Goal: Information Seeking & Learning: Find specific fact

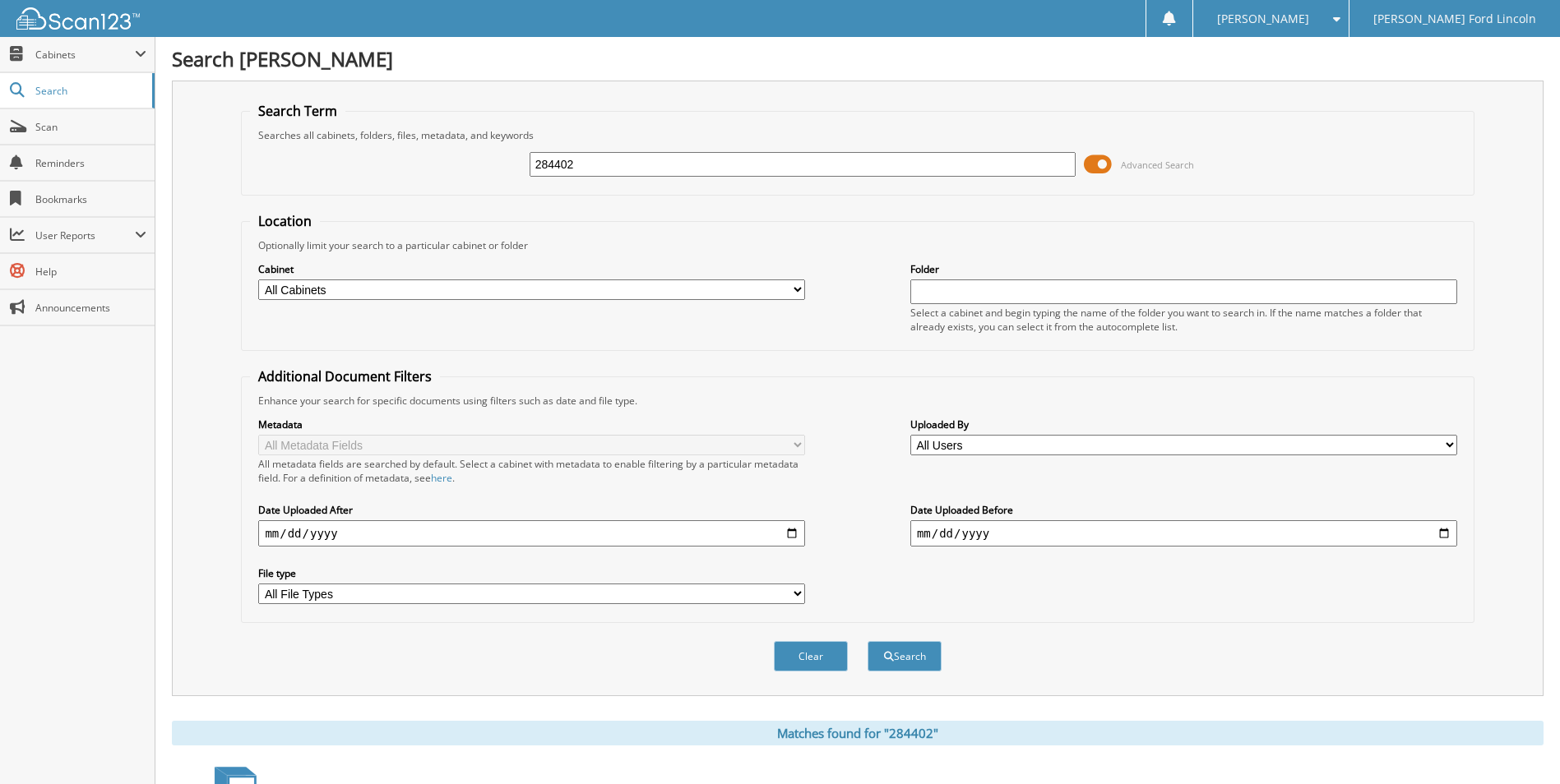
drag, startPoint x: 516, startPoint y: 169, endPoint x: 425, endPoint y: 182, distance: 91.9
click at [412, 189] on fieldset "Search Term Searches all cabinets, folders, files, metadata, and keywords 28440…" at bounding box center [857, 149] width 1232 height 93
click at [622, 174] on input "284402" at bounding box center [803, 164] width 547 height 25
drag, startPoint x: 602, startPoint y: 166, endPoint x: 450, endPoint y: 182, distance: 152.8
click at [450, 182] on div "284402 Advanced Search" at bounding box center [857, 164] width 1215 height 44
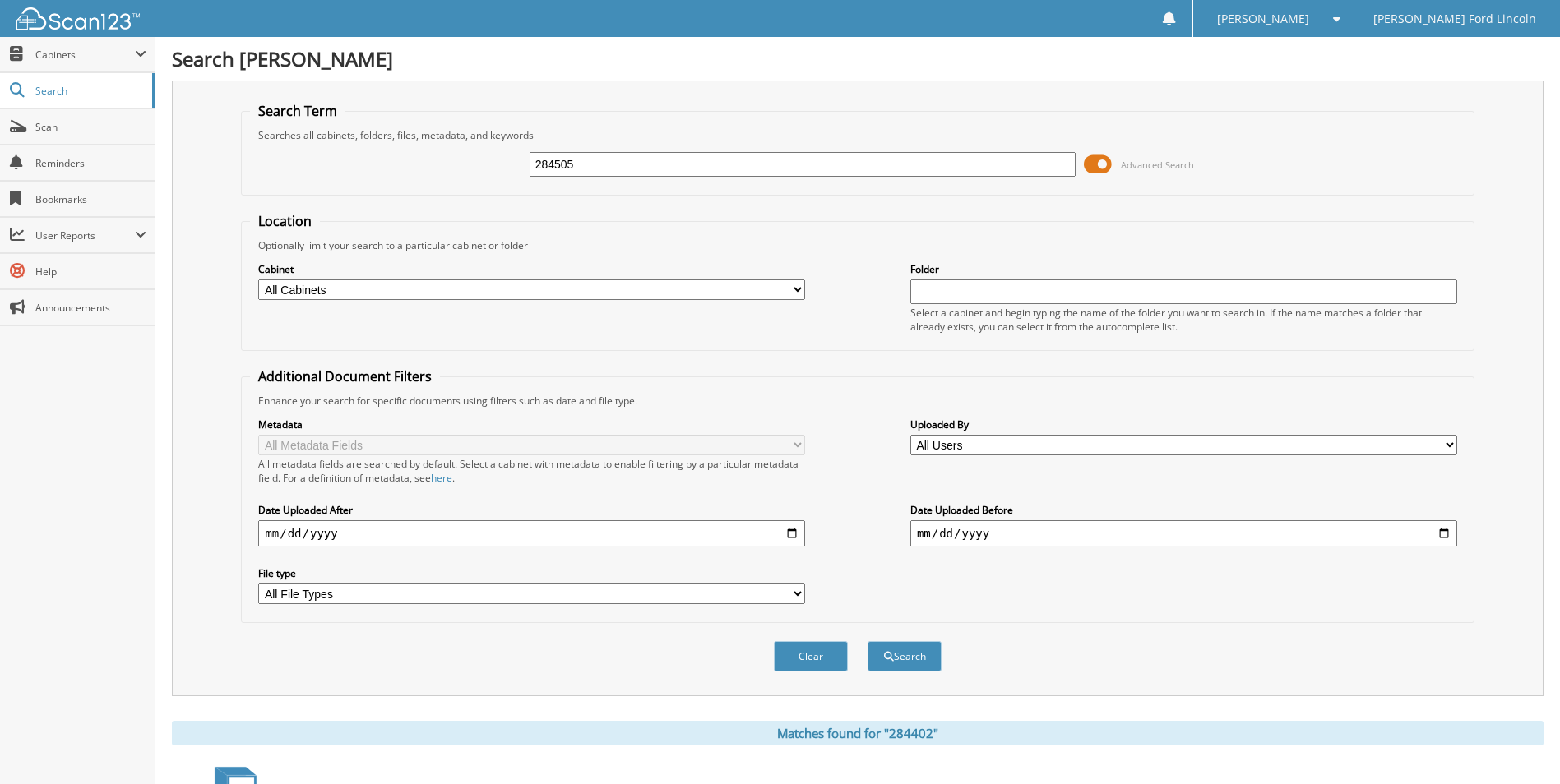
type input "284505"
click at [867, 641] on button "Search" at bounding box center [904, 656] width 74 height 30
